Goal: Task Accomplishment & Management: Use online tool/utility

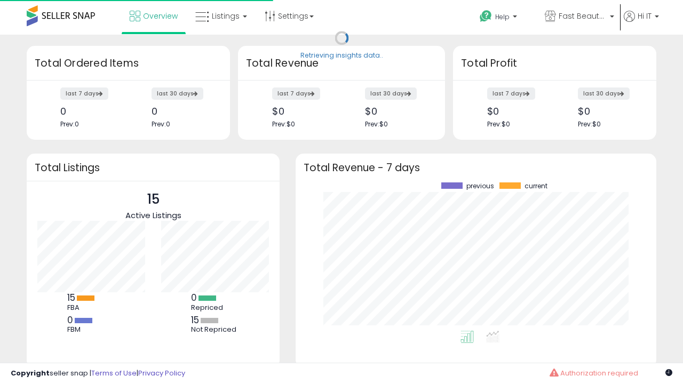
scroll to position [148, 340]
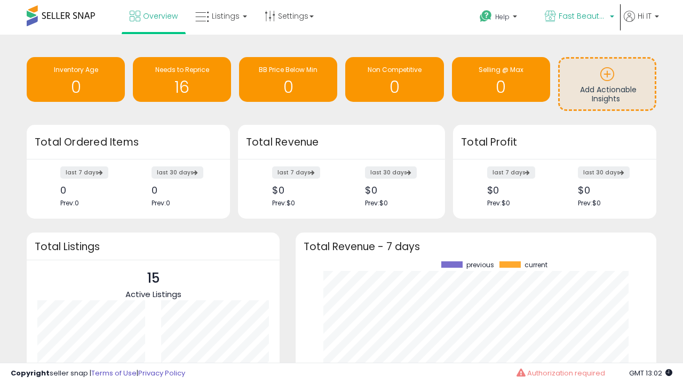
click at [579, 17] on span "Fast Beauty ([GEOGRAPHIC_DATA])" at bounding box center [583, 16] width 48 height 11
click at [0, 0] on p "Fast Beauty 448 listings" at bounding box center [0, 0] width 0 height 0
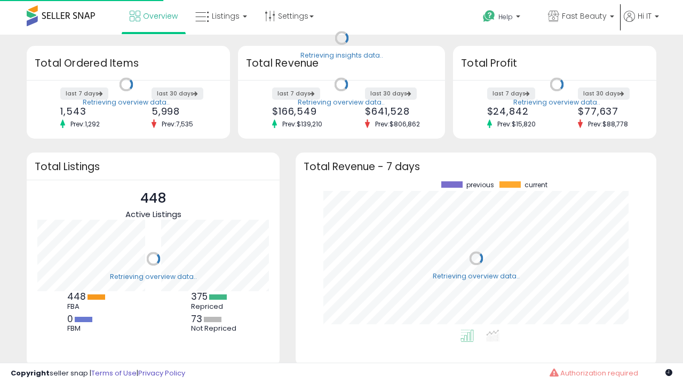
scroll to position [148, 340]
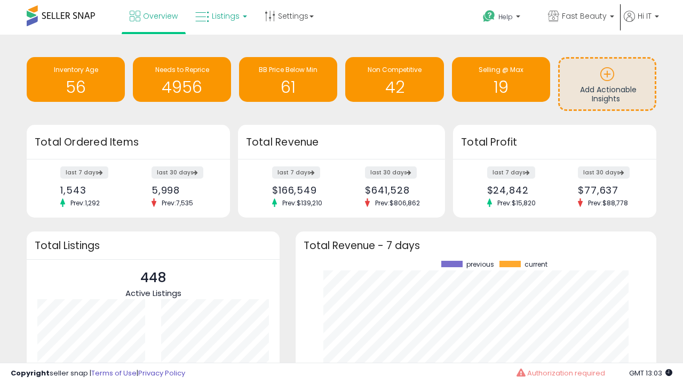
click at [220, 16] on span "Listings" at bounding box center [226, 16] width 28 height 11
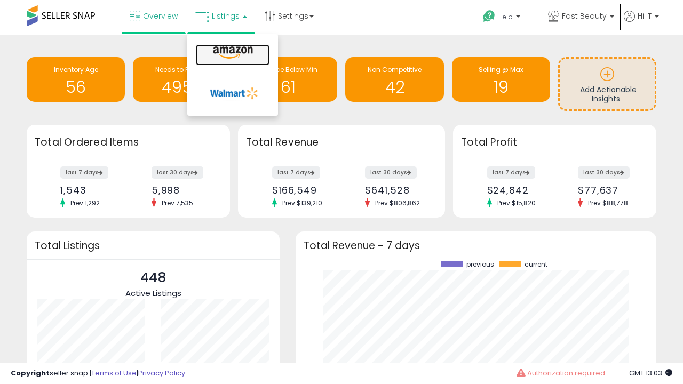
click at [232, 53] on icon at bounding box center [233, 53] width 46 height 14
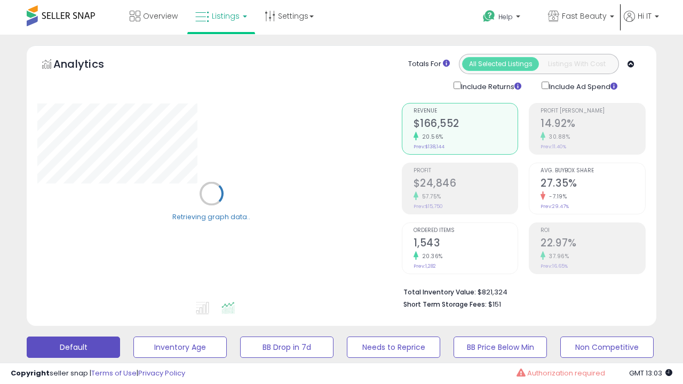
click at [133, 337] on button "All_Inventory" at bounding box center [179, 347] width 93 height 21
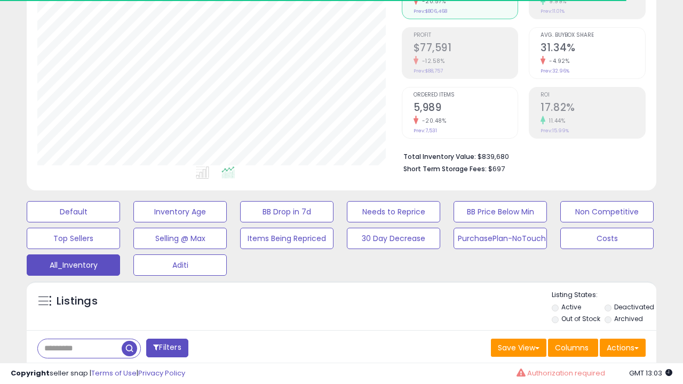
scroll to position [319, 0]
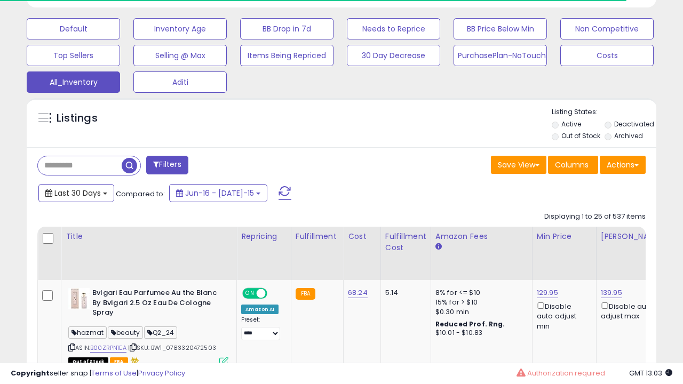
click at [76, 192] on span "Last 30 Days" at bounding box center [77, 193] width 46 height 11
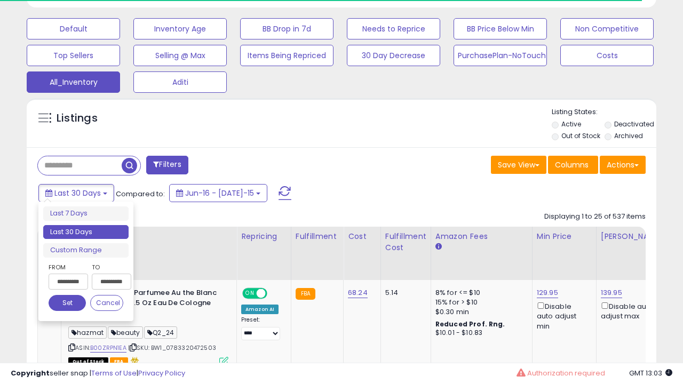
click at [86, 232] on li "Last 30 Days" at bounding box center [85, 232] width 85 height 14
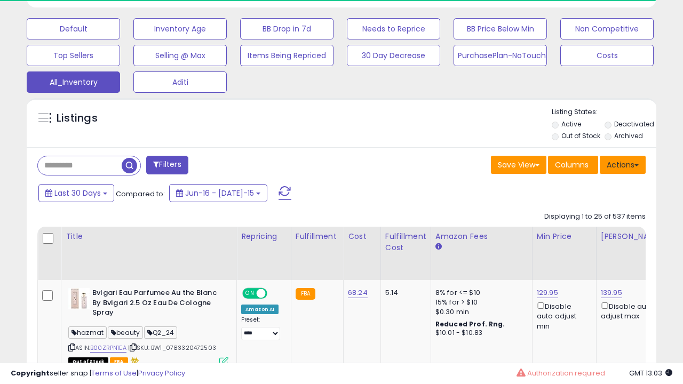
click at [623, 164] on button "Actions" at bounding box center [623, 165] width 46 height 18
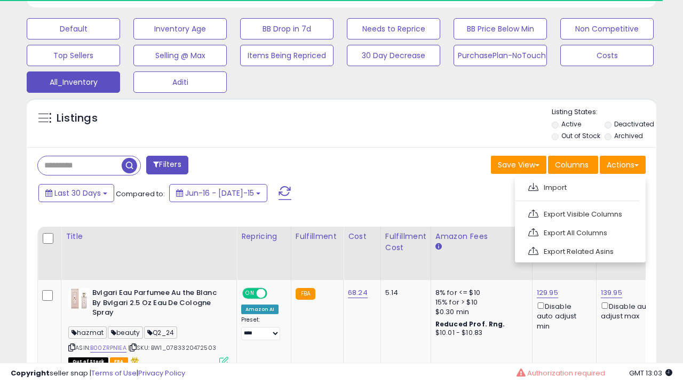
click at [579, 232] on link "Export All Columns" at bounding box center [579, 233] width 117 height 17
